Goal: Information Seeking & Learning: Learn about a topic

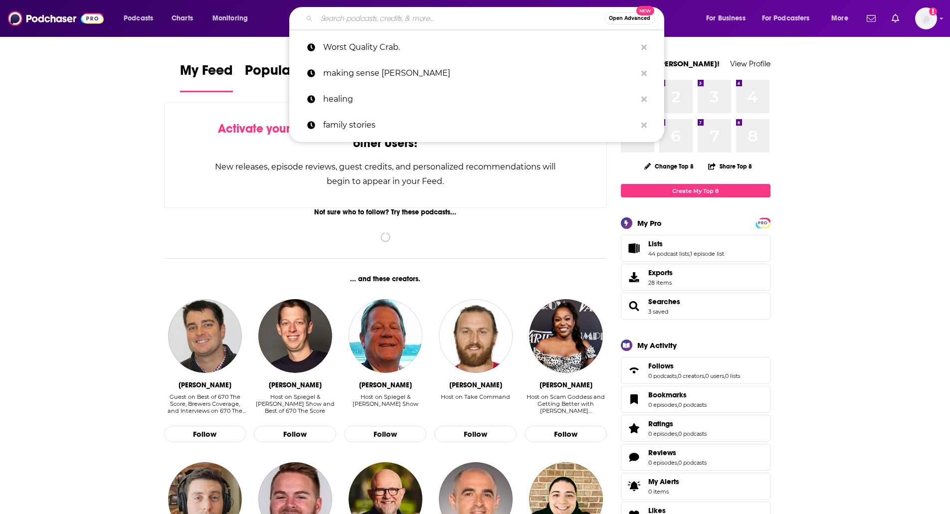
click at [425, 22] on input "Search podcasts, credits, & more..." at bounding box center [461, 18] width 288 height 16
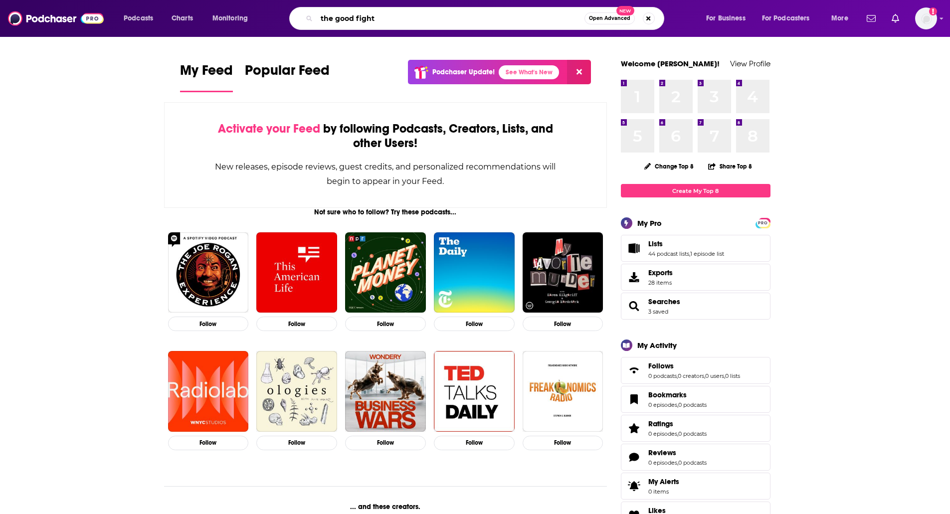
type input "the good fight"
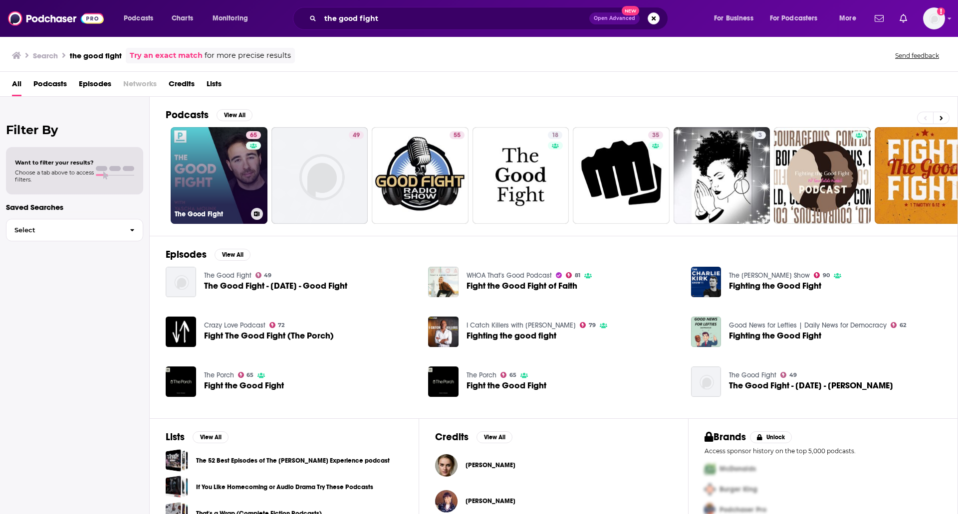
click at [194, 181] on link "65 The Good Fight" at bounding box center [219, 175] width 97 height 97
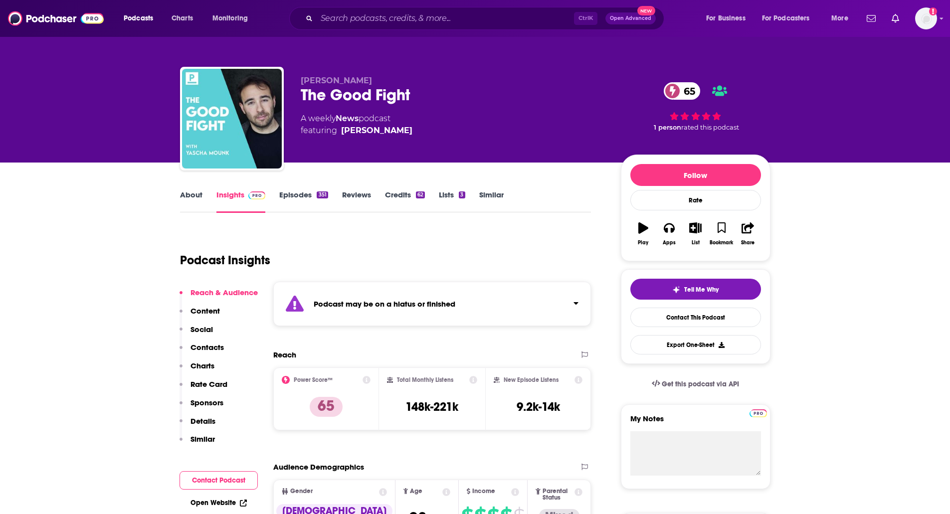
click at [286, 192] on link "Episodes 351" at bounding box center [303, 201] width 48 height 23
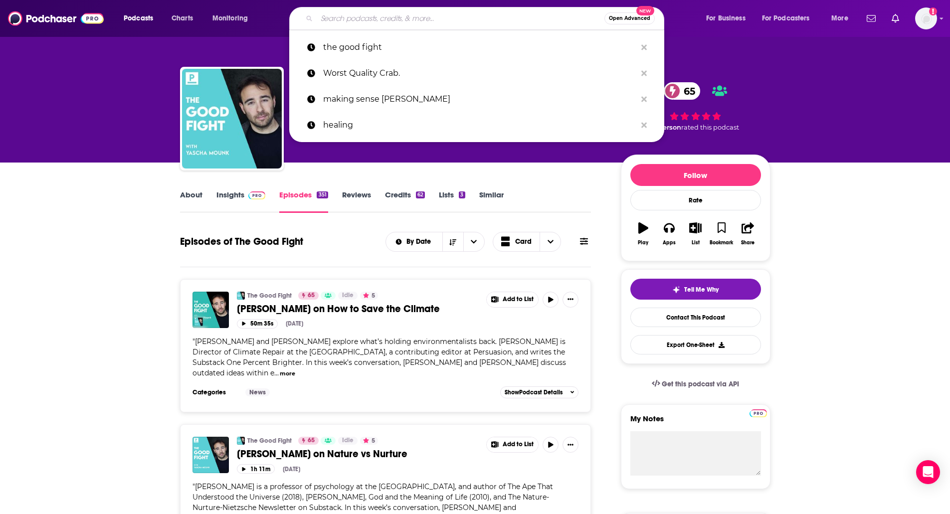
click at [496, 21] on input "Search podcasts, credits, & more..." at bounding box center [461, 18] width 288 height 16
paste input "The Dishcast"
type input "The Dishcast"
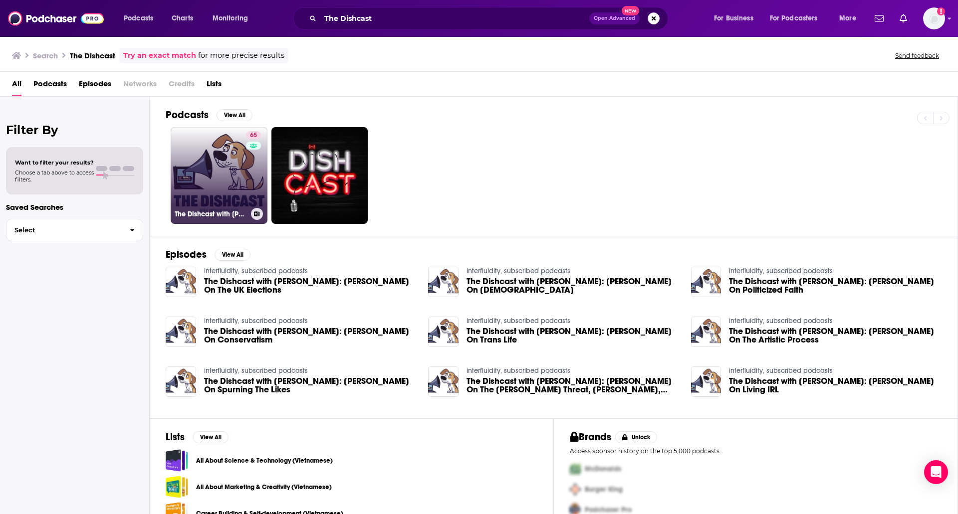
click at [196, 154] on link "65 The Dishcast with Andrew Sullivan" at bounding box center [219, 175] width 97 height 97
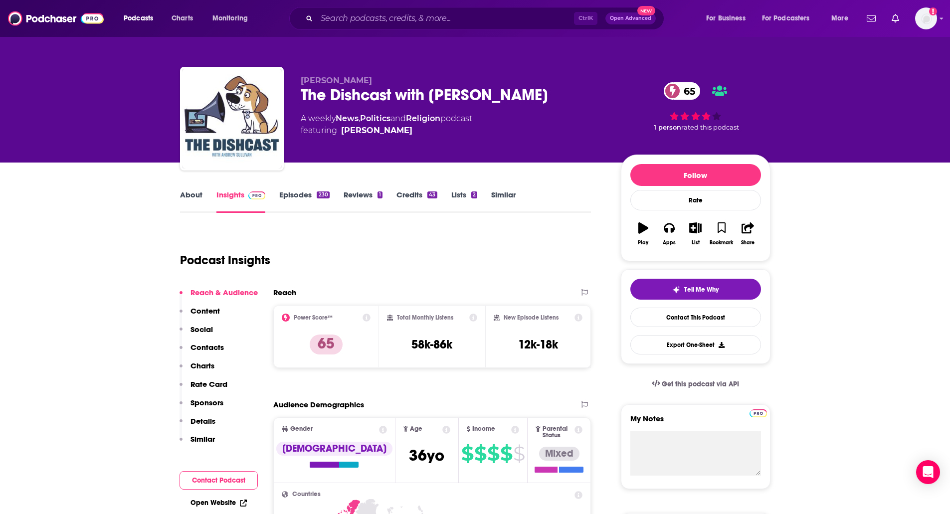
click at [186, 194] on link "About" at bounding box center [191, 201] width 22 height 23
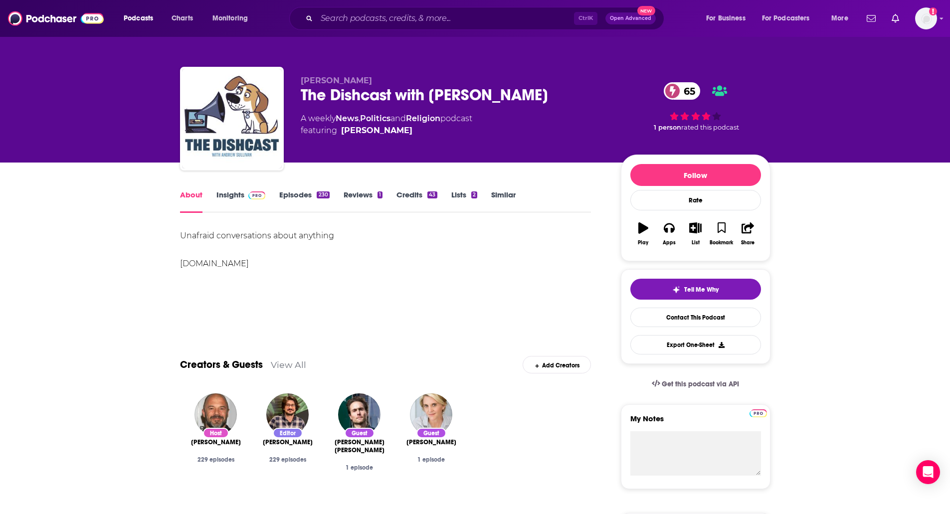
click at [234, 192] on link "Insights" at bounding box center [241, 201] width 49 height 23
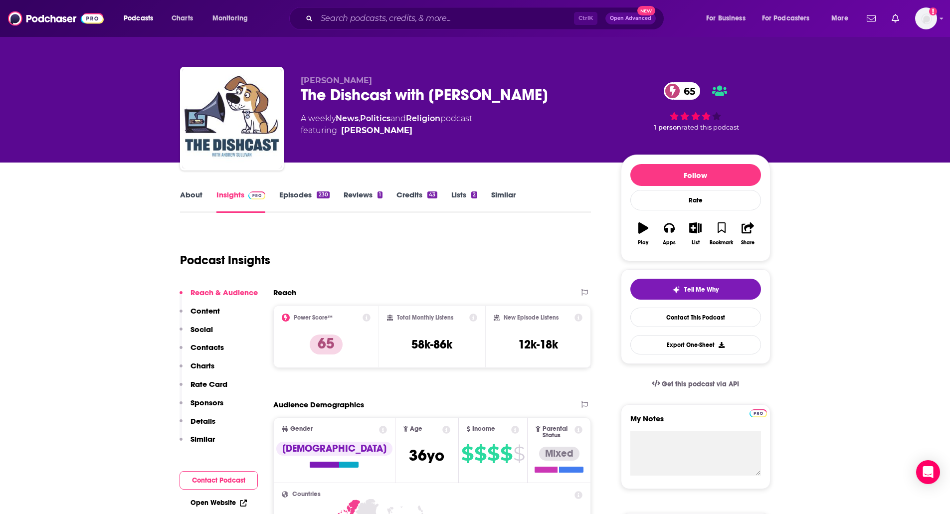
click at [292, 194] on link "Episodes 230" at bounding box center [304, 201] width 50 height 23
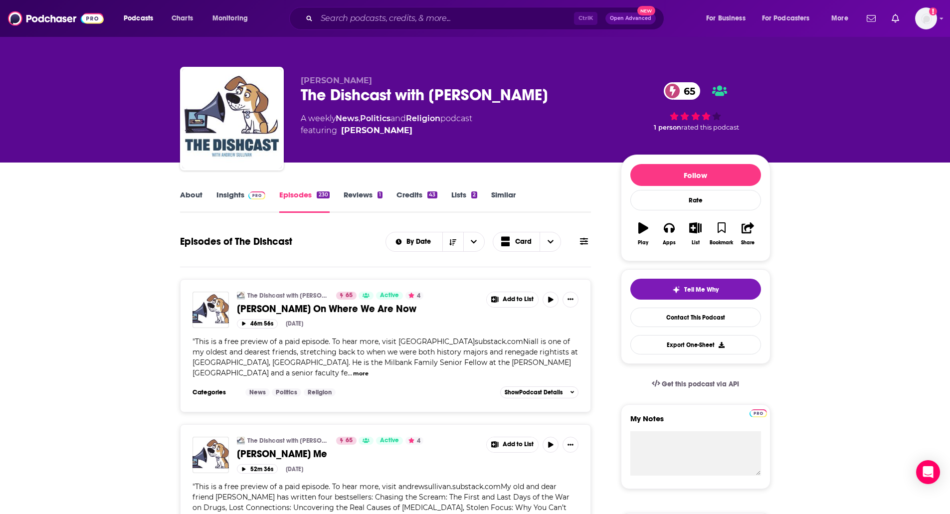
click at [257, 193] on img at bounding box center [256, 196] width 17 height 8
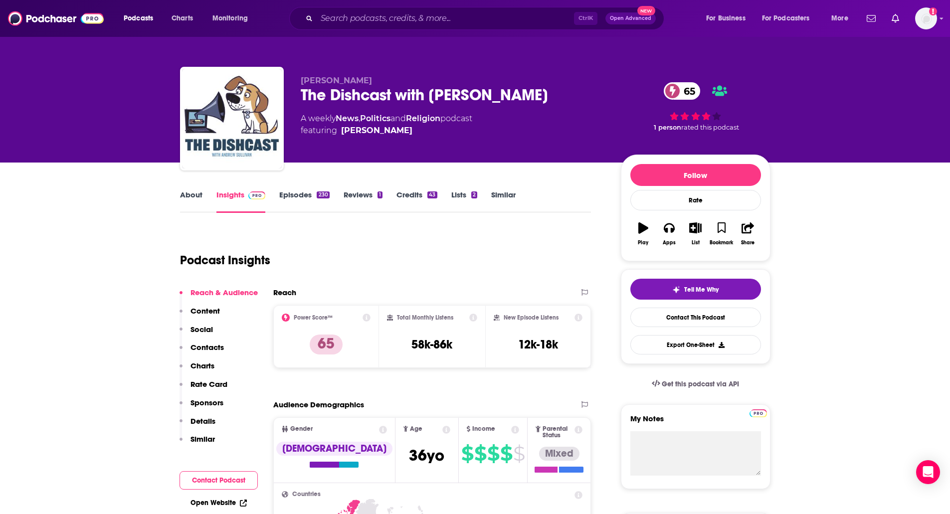
click at [199, 190] on link "About" at bounding box center [191, 201] width 22 height 23
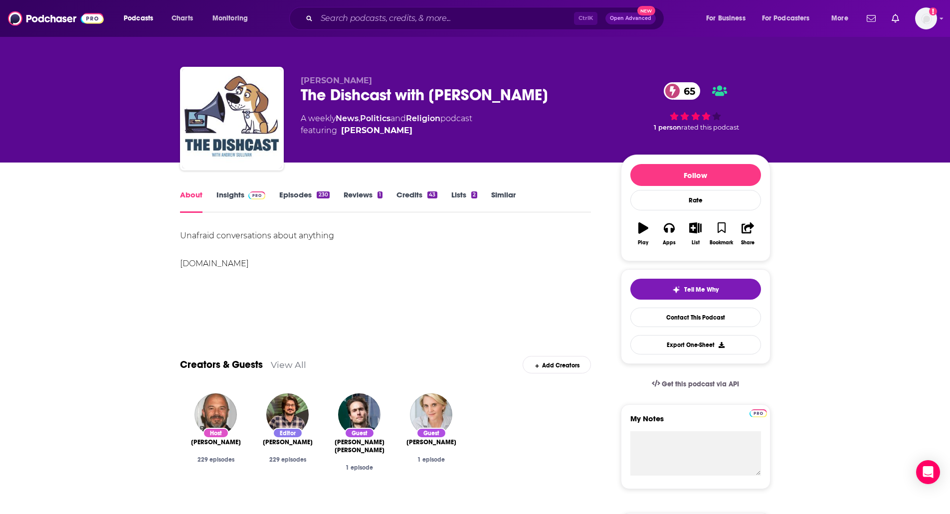
drag, startPoint x: 299, startPoint y: 263, endPoint x: 165, endPoint y: 256, distance: 133.9
copy div "andrewsullivan.substack.com"
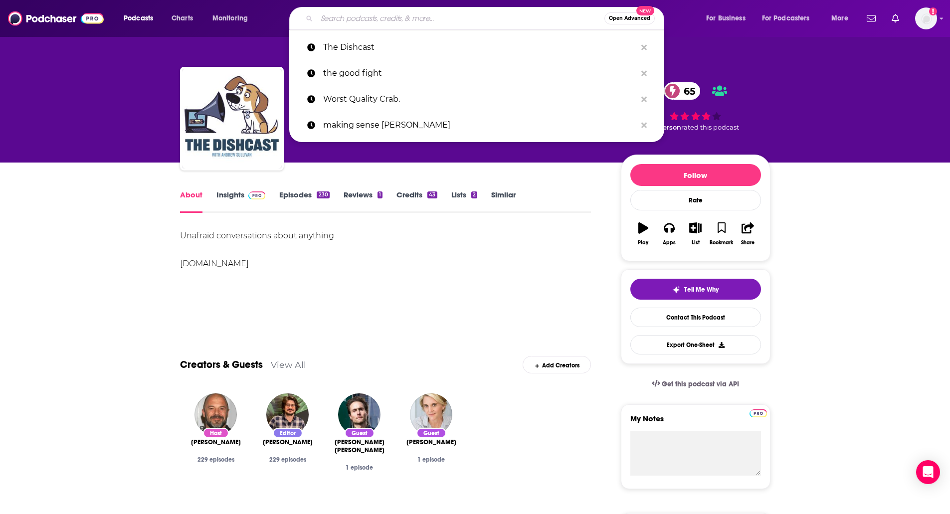
click at [409, 19] on input "Search podcasts, credits, & more..." at bounding box center [461, 18] width 288 height 16
paste input "This is Democracy"
type input "This is Democracy"
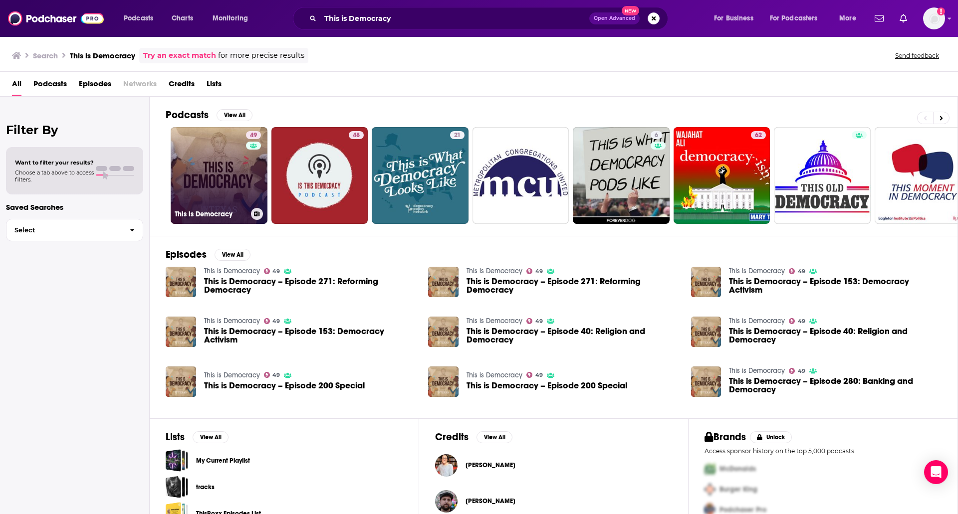
click at [217, 186] on link "49 This is Democracy" at bounding box center [219, 175] width 97 height 97
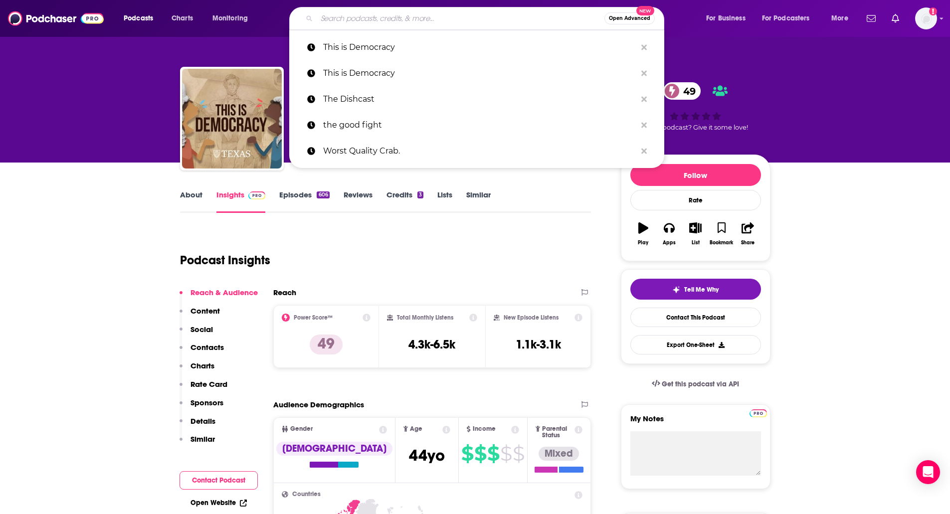
click at [350, 16] on input "Search podcasts, credits, & more..." at bounding box center [461, 18] width 288 height 16
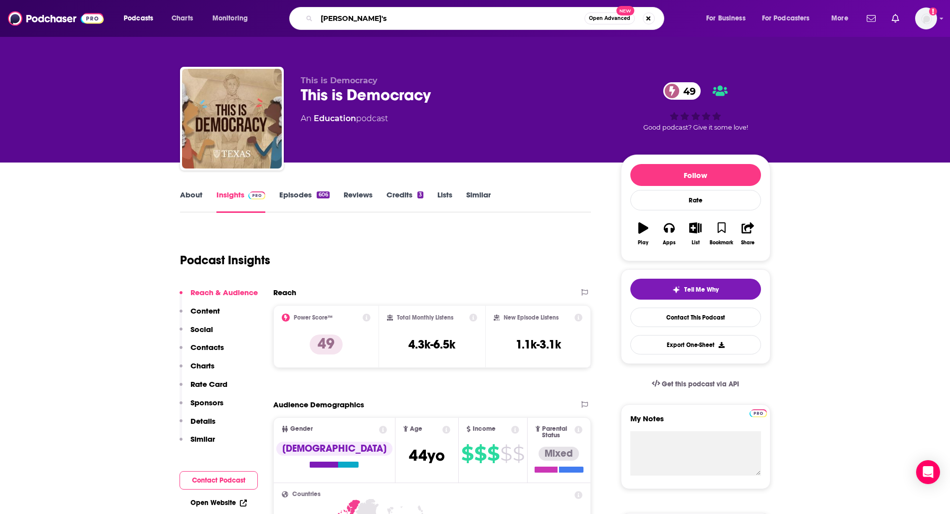
paste input "This is Democracy"
type input "potus's This is Democracy"
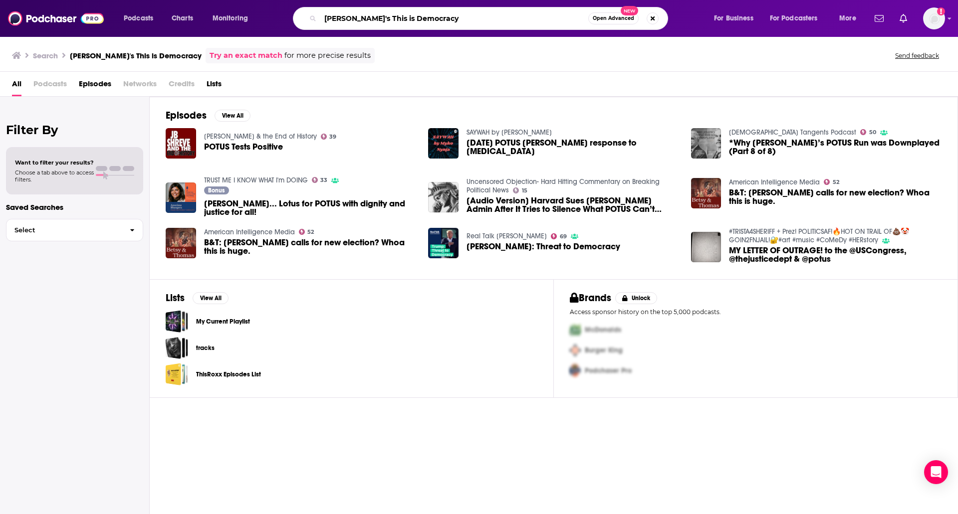
click at [431, 19] on input "potus's This is Democracy" at bounding box center [454, 18] width 268 height 16
type input "paternal podcast"
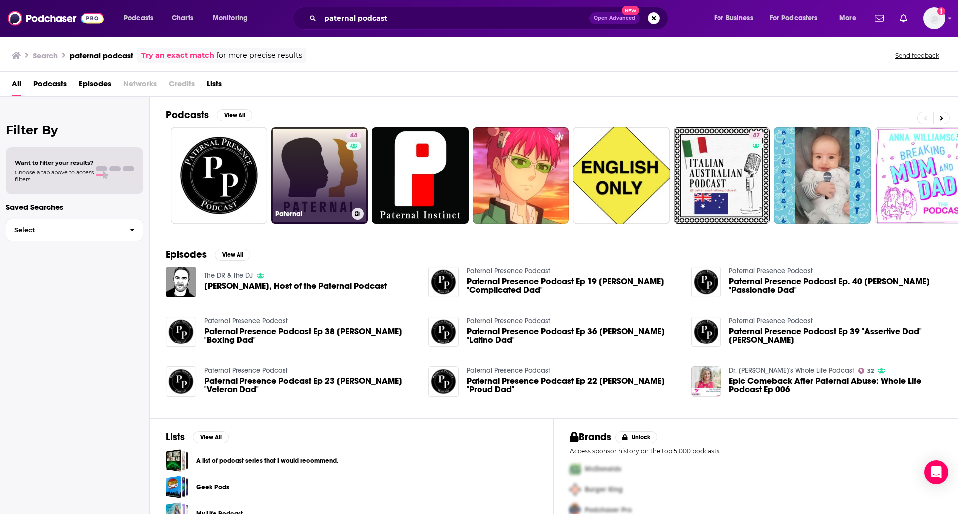
click at [318, 181] on link "44 Paternal" at bounding box center [319, 175] width 97 height 97
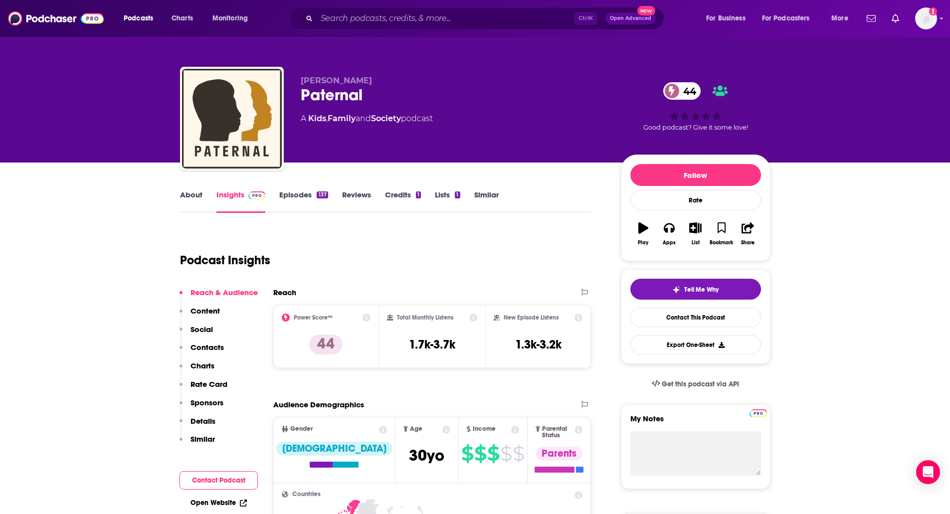
click at [300, 197] on link "Episodes 137" at bounding box center [303, 201] width 48 height 23
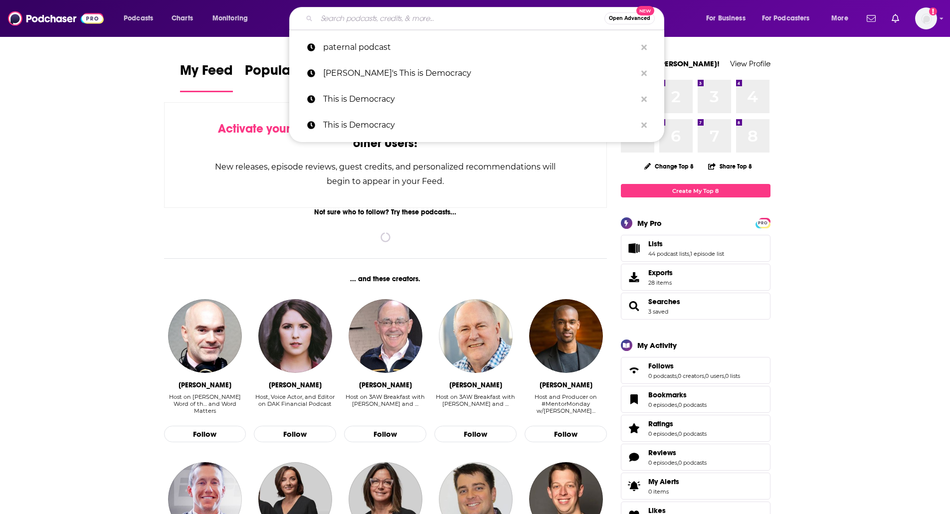
click at [520, 25] on input "Search podcasts, credits, & more..." at bounding box center [461, 18] width 288 height 16
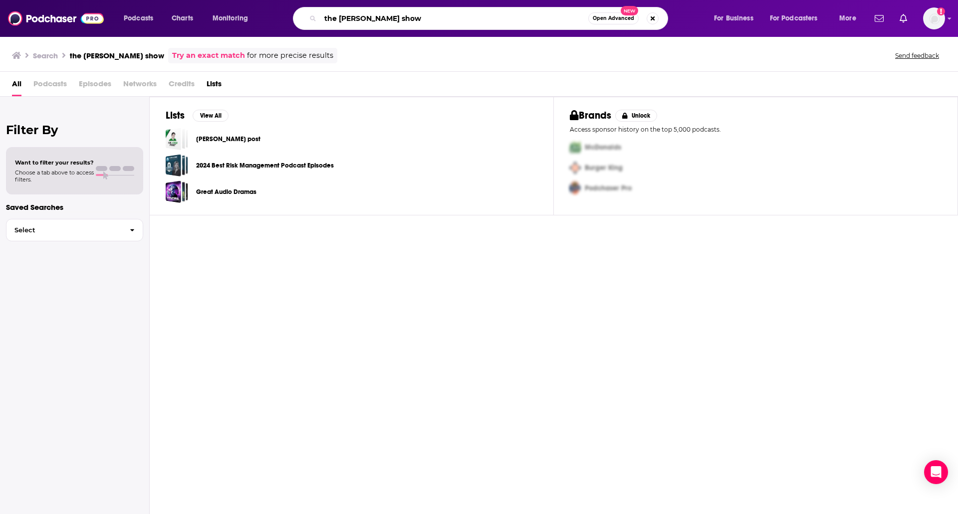
click at [357, 16] on input "the shawyn ryan show" at bounding box center [454, 18] width 268 height 16
type input "shawn ryan show"
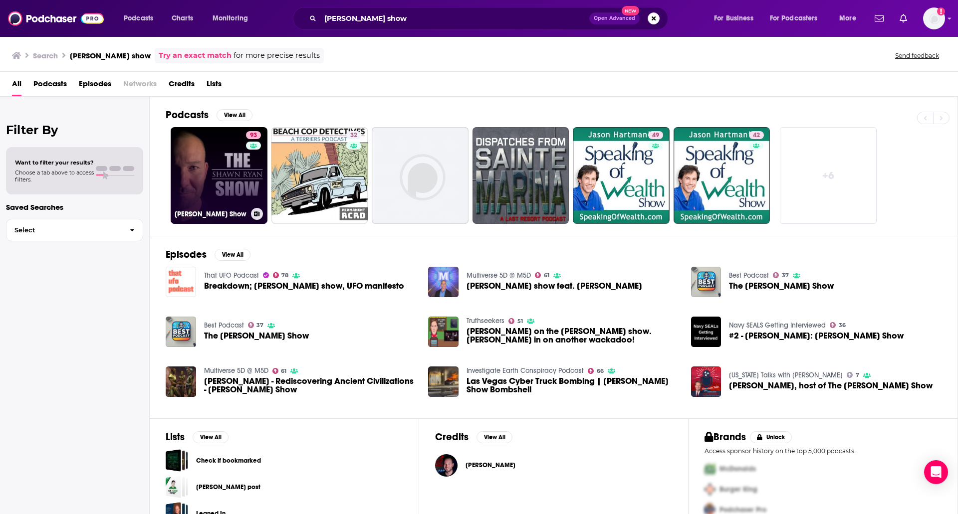
click at [207, 163] on link "93 Shawn Ryan Show" at bounding box center [219, 175] width 97 height 97
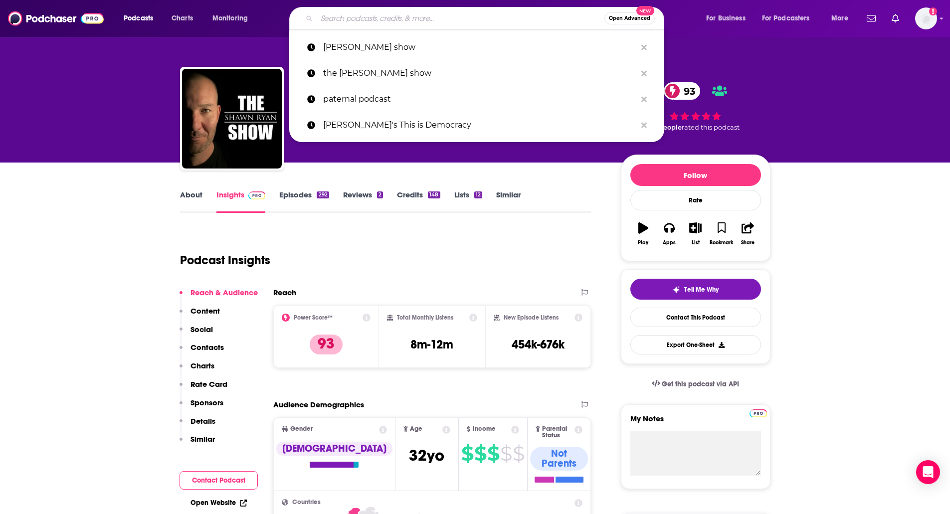
click at [453, 24] on input "Search podcasts, credits, & more..." at bounding box center [461, 18] width 288 height 16
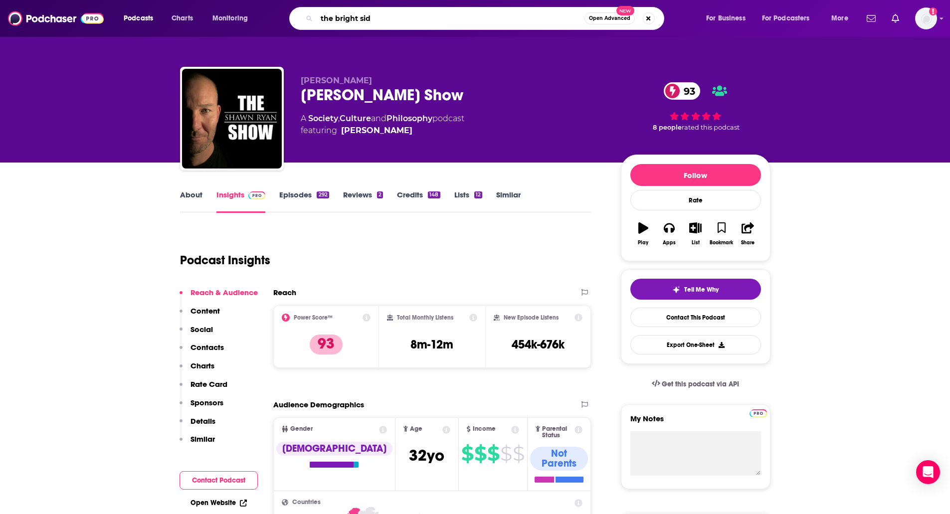
type input "the bright side"
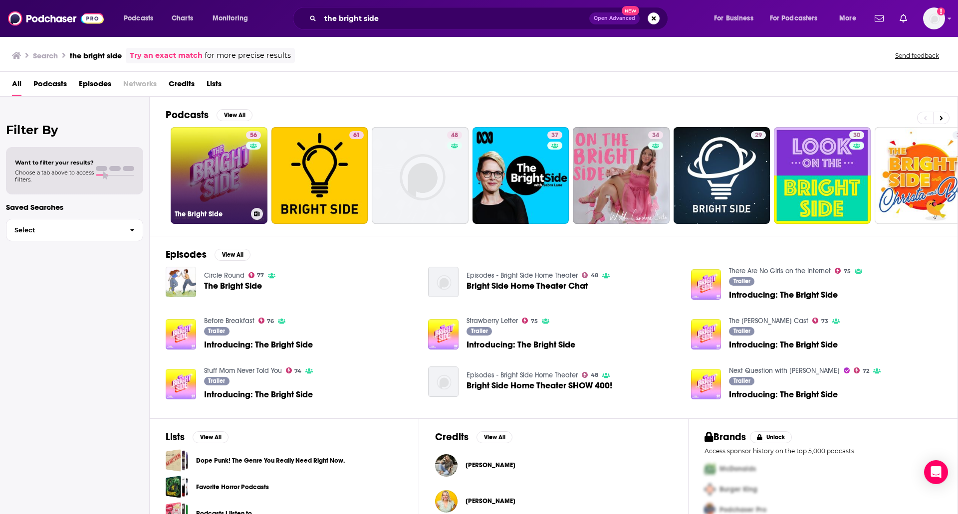
click at [215, 166] on link "56 The Bright Side" at bounding box center [219, 175] width 97 height 97
